Goal: Task Accomplishment & Management: Manage account settings

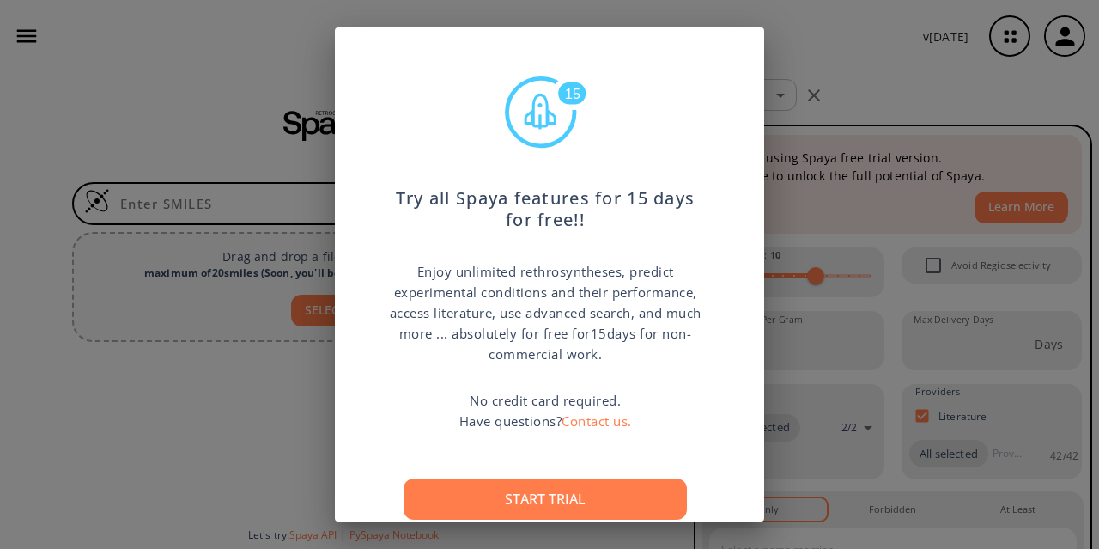
scroll to position [58, 0]
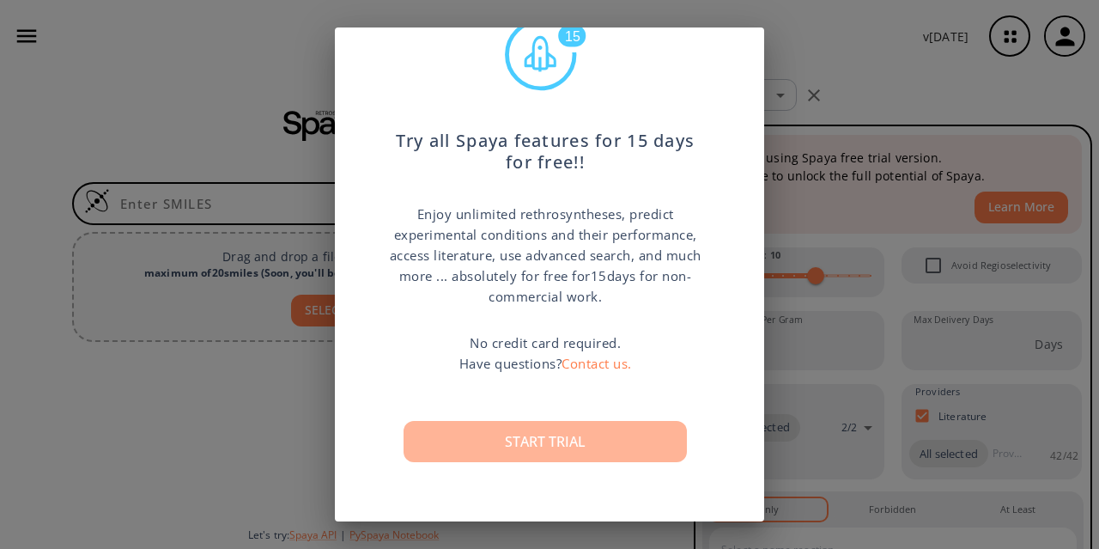
click at [532, 440] on button "Start trial" at bounding box center [545, 441] width 283 height 41
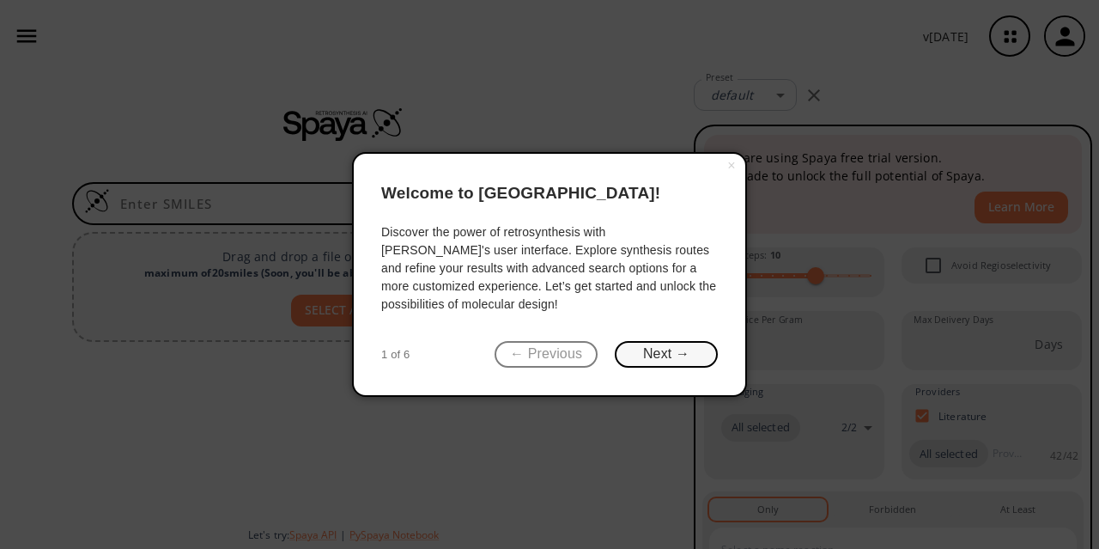
click at [669, 354] on button "Next →" at bounding box center [666, 354] width 103 height 27
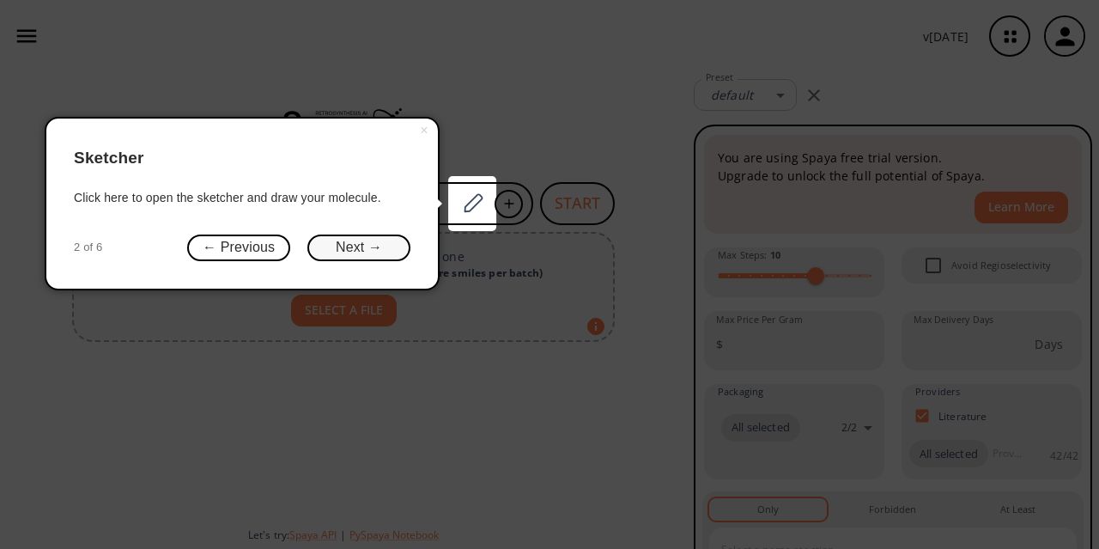
click at [334, 246] on button "Next →" at bounding box center [358, 247] width 103 height 27
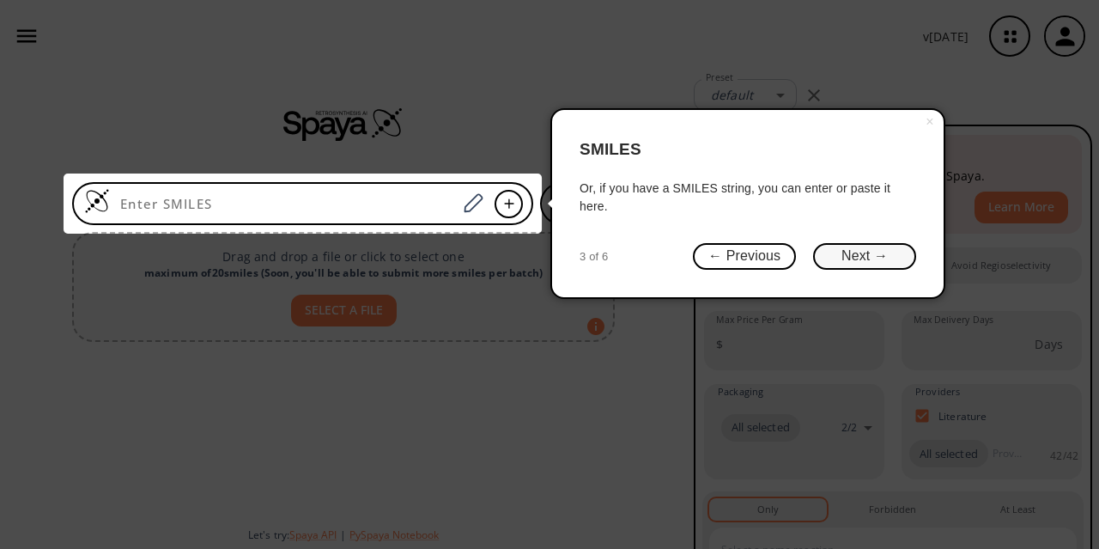
click at [831, 253] on button "Next →" at bounding box center [864, 256] width 103 height 27
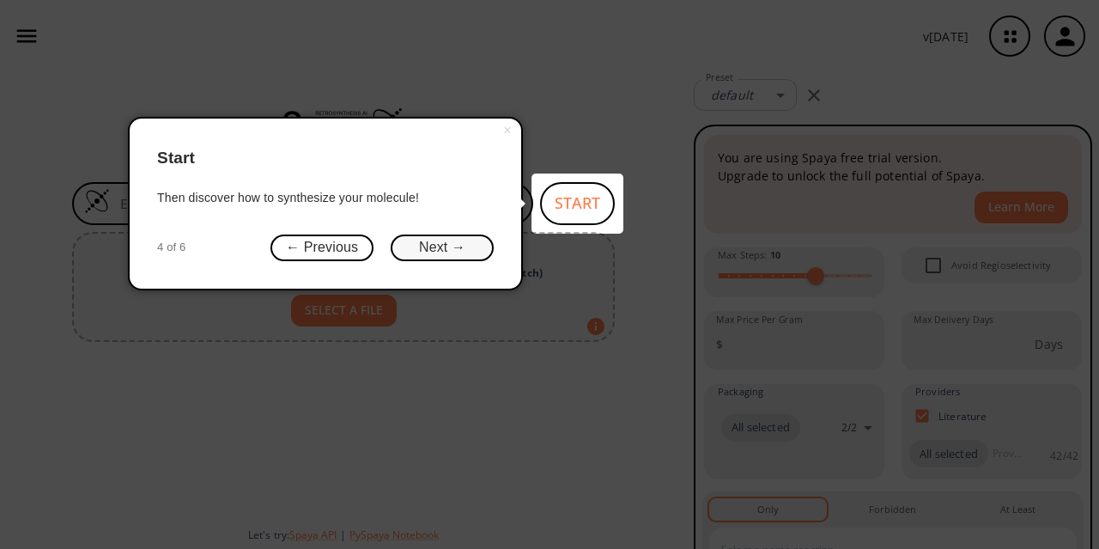
click at [408, 246] on button "Next →" at bounding box center [442, 247] width 103 height 27
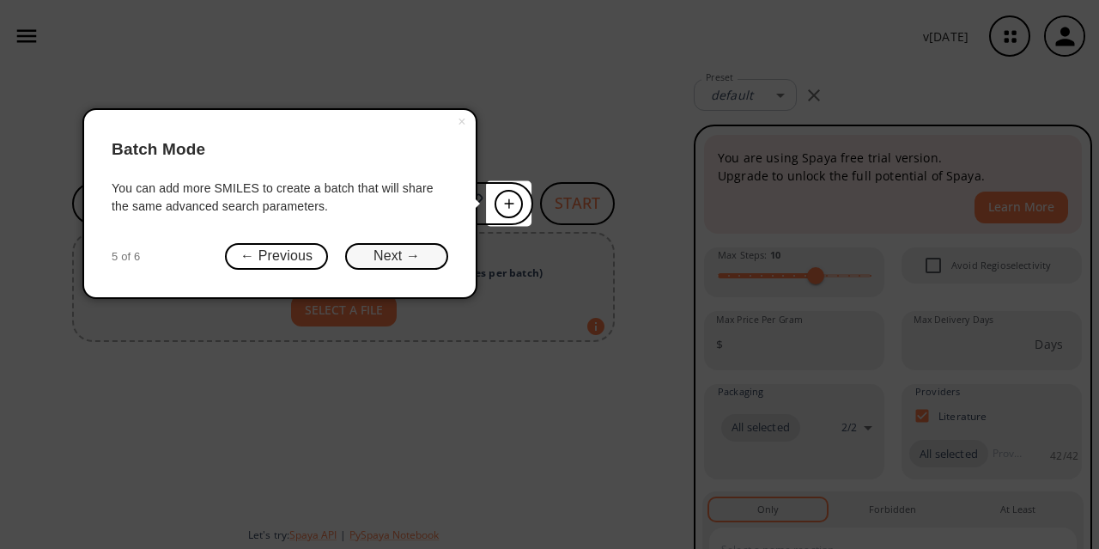
click at [410, 255] on button "Next →" at bounding box center [396, 256] width 103 height 27
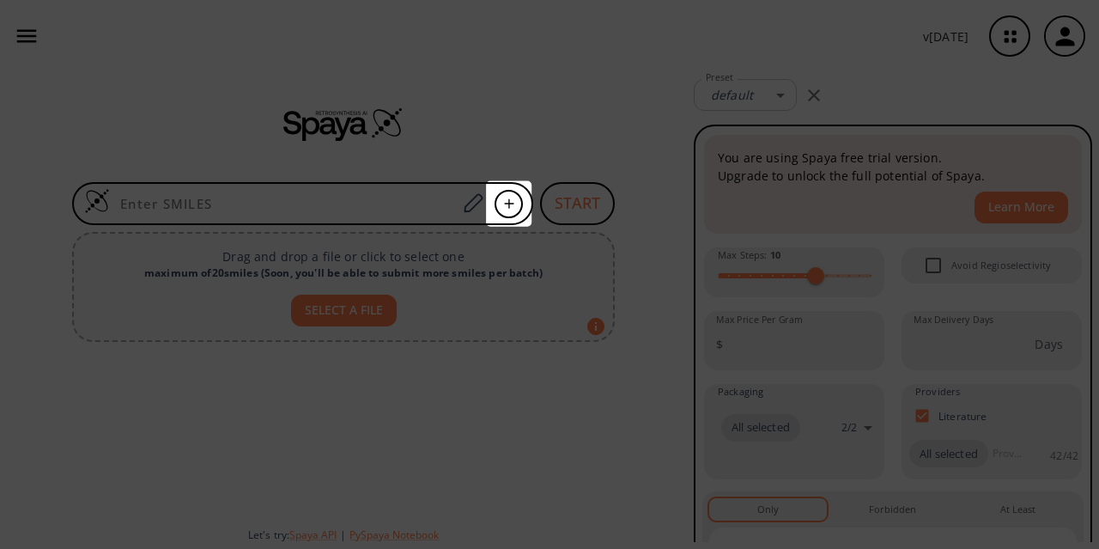
scroll to position [0, 0]
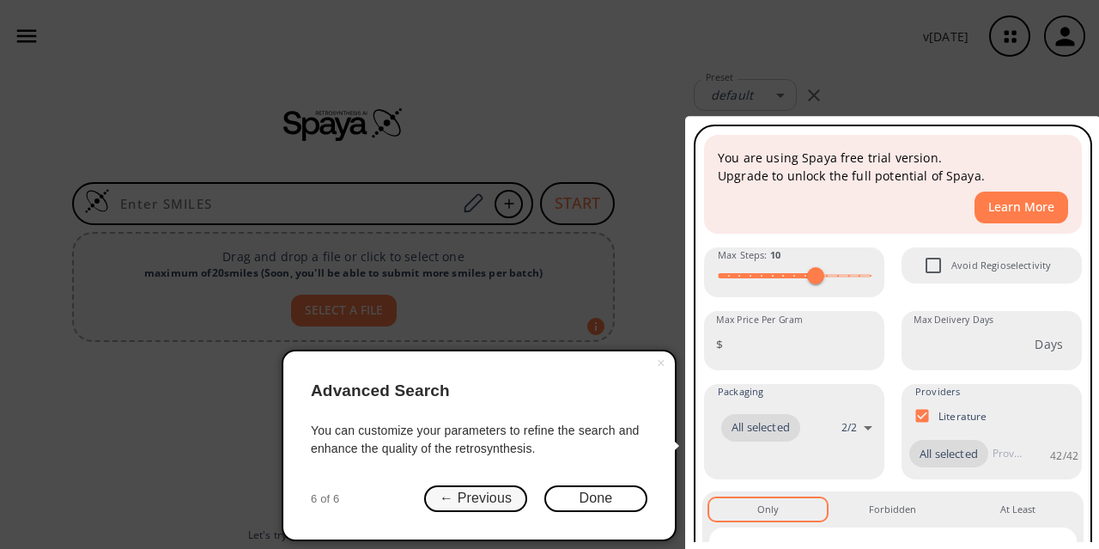
click at [470, 508] on button "← Previous" at bounding box center [475, 498] width 103 height 27
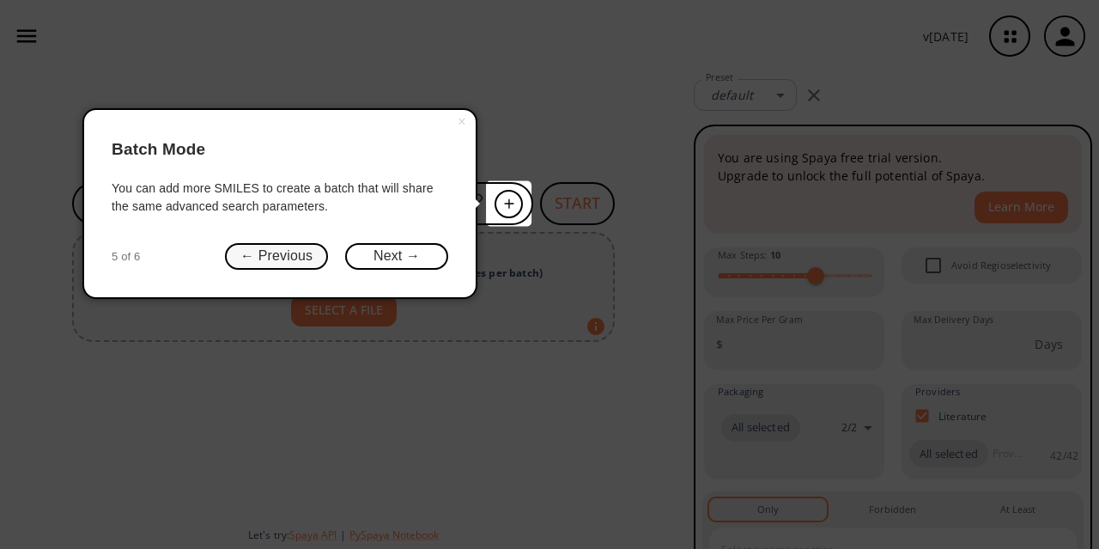
click at [282, 252] on button "← Previous" at bounding box center [276, 256] width 103 height 27
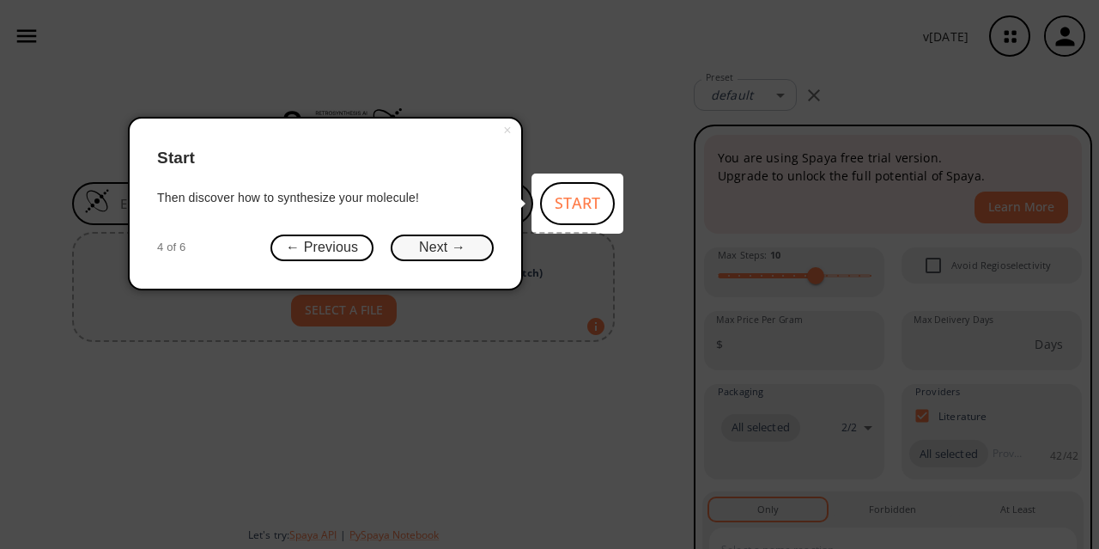
click at [411, 248] on button "Next →" at bounding box center [442, 247] width 103 height 27
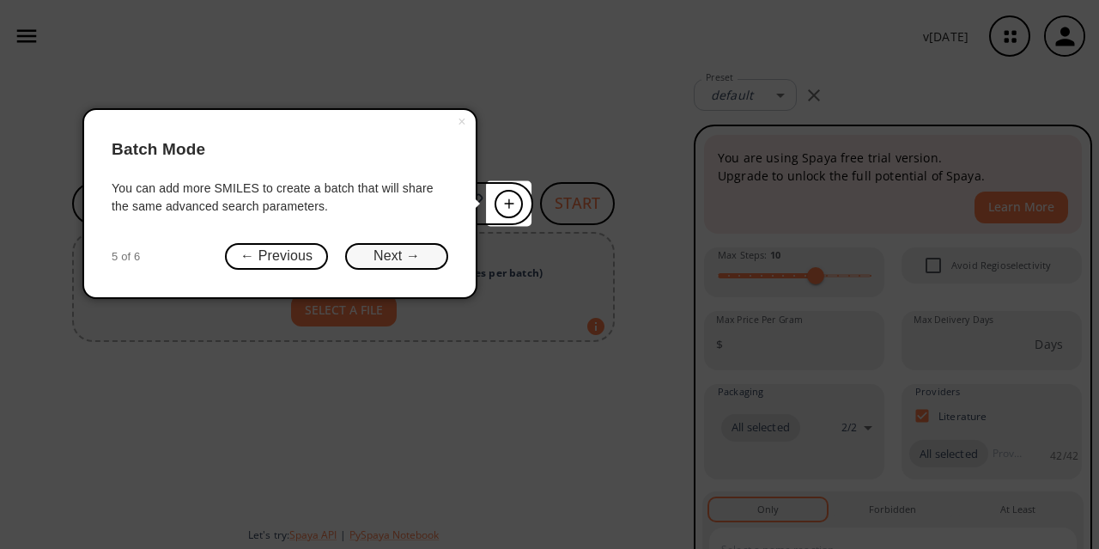
click at [407, 260] on button "Next →" at bounding box center [396, 256] width 103 height 27
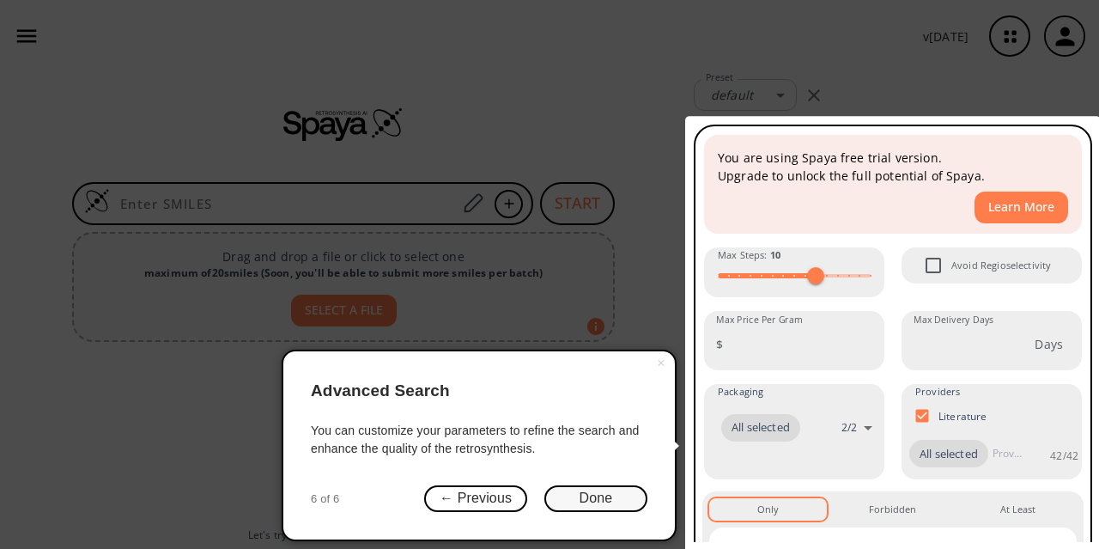
click at [587, 501] on button "Done" at bounding box center [595, 498] width 103 height 27
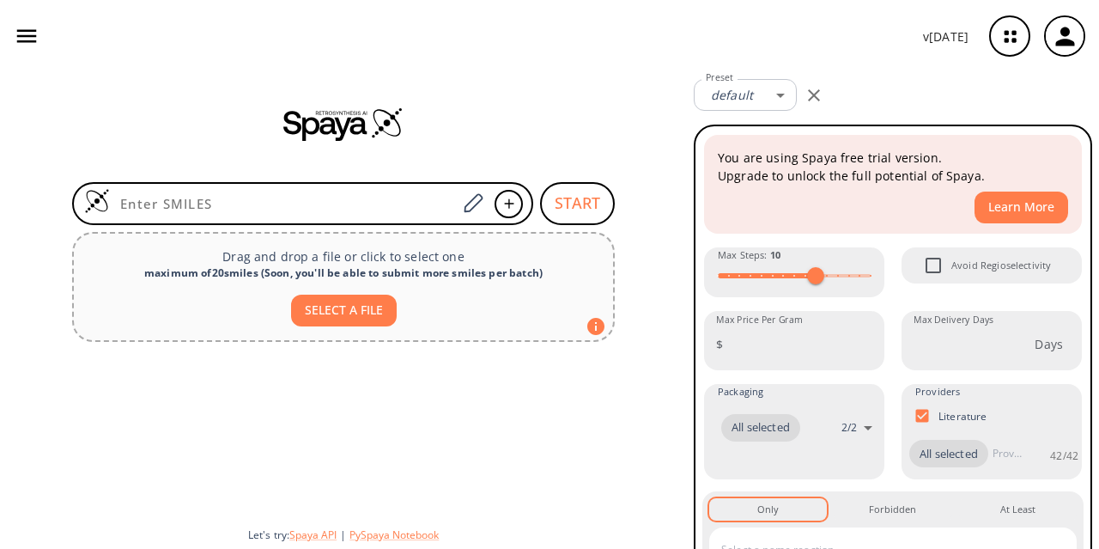
click at [813, 95] on icon "button" at bounding box center [814, 95] width 12 height 12
click at [817, 92] on icon "button" at bounding box center [814, 95] width 12 height 12
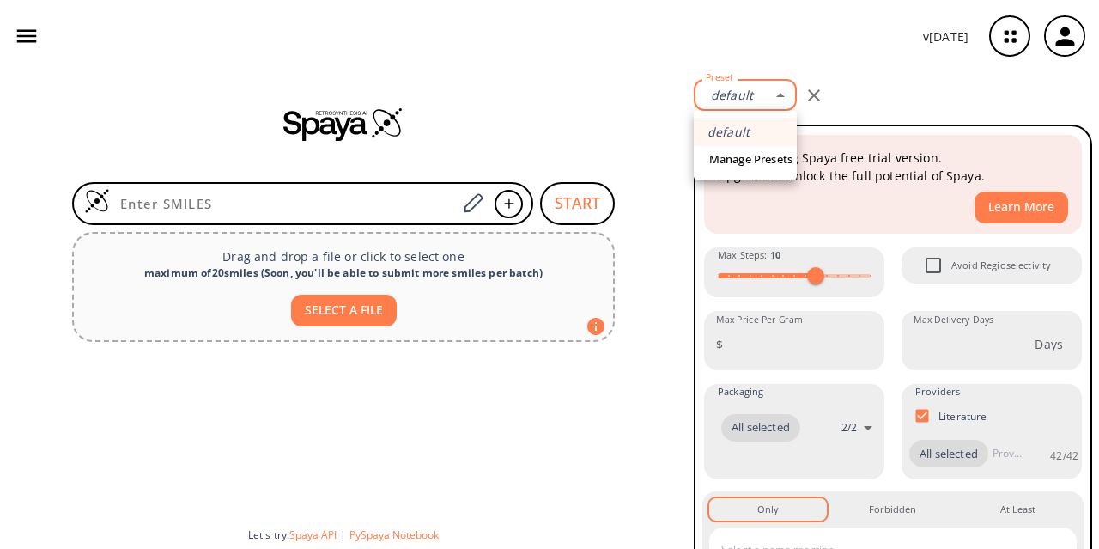
click at [792, 95] on body "v [DATE] [PERSON_NAME] T [EMAIL_ADDRESS][DOMAIN_NAME] Retrosynthesis Activities…" at bounding box center [549, 274] width 1099 height 549
click at [732, 161] on link "Manage Presets" at bounding box center [751, 159] width 92 height 27
